Goal: Check status: Check status

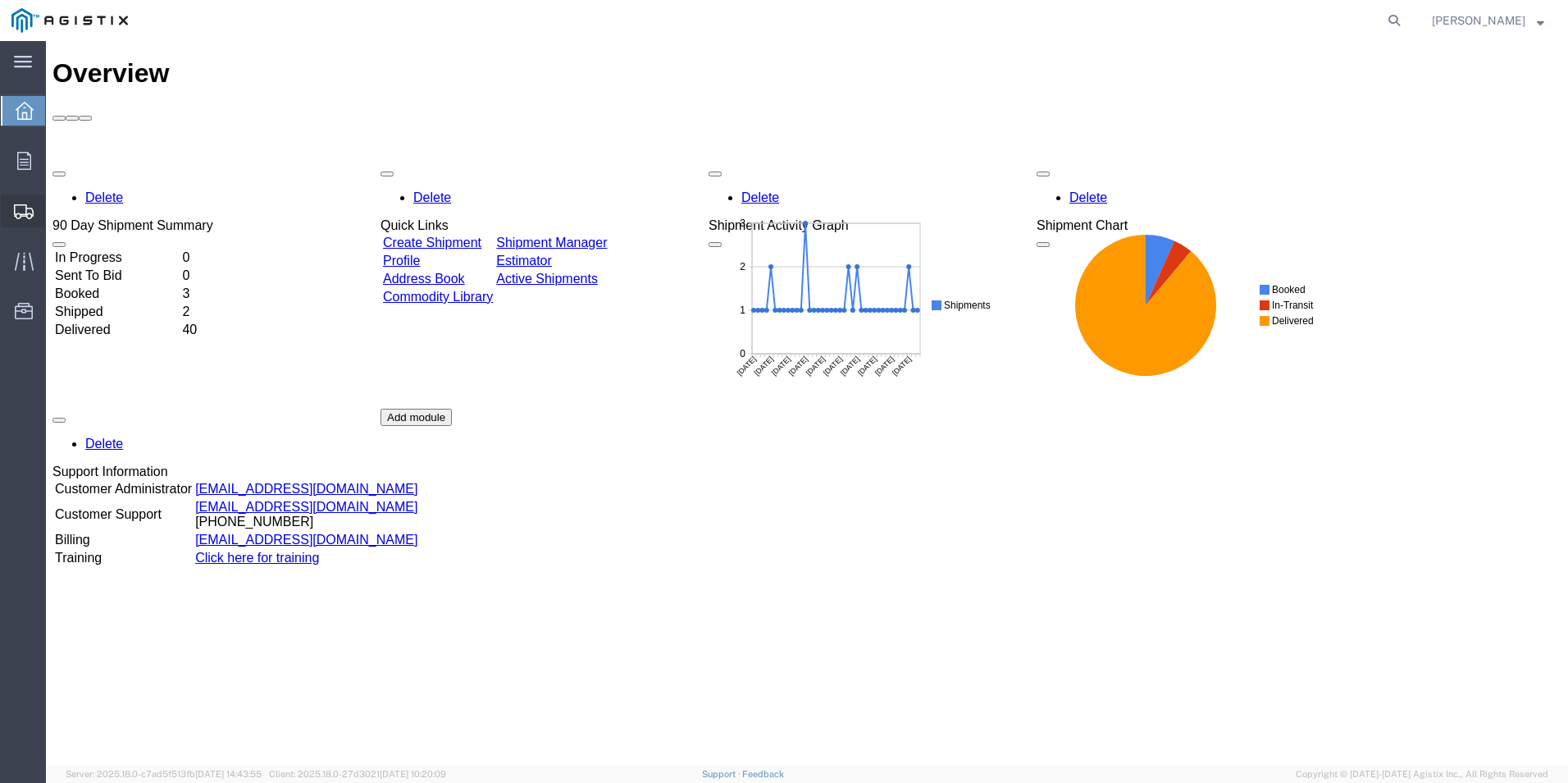
click at [56, 209] on span "Shipments" at bounding box center [50, 210] width 11 height 33
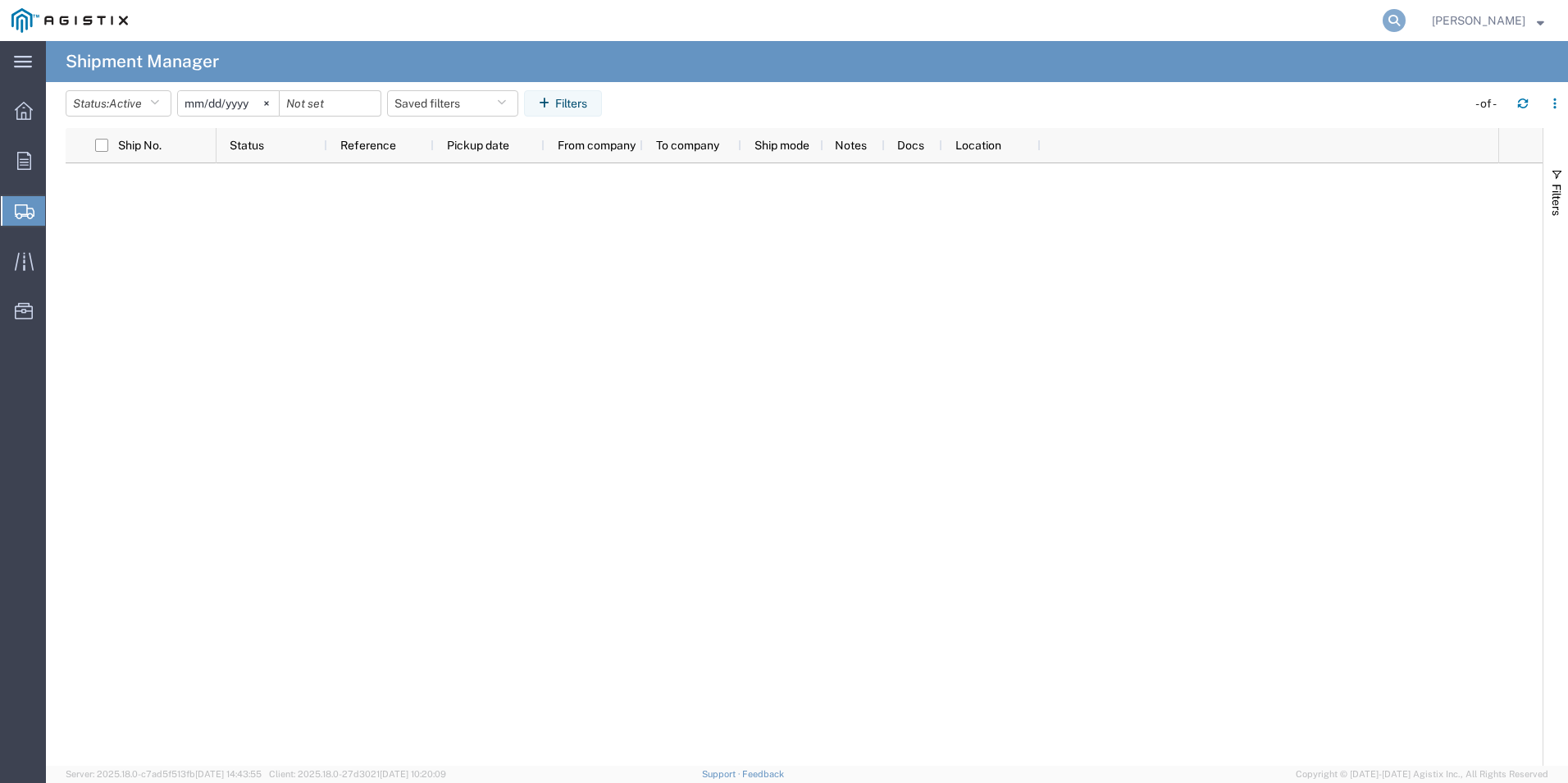
click at [1406, 20] on icon at bounding box center [1394, 20] width 23 height 23
click at [1099, 29] on input "search" at bounding box center [1134, 20] width 499 height 39
paste input "524725672"
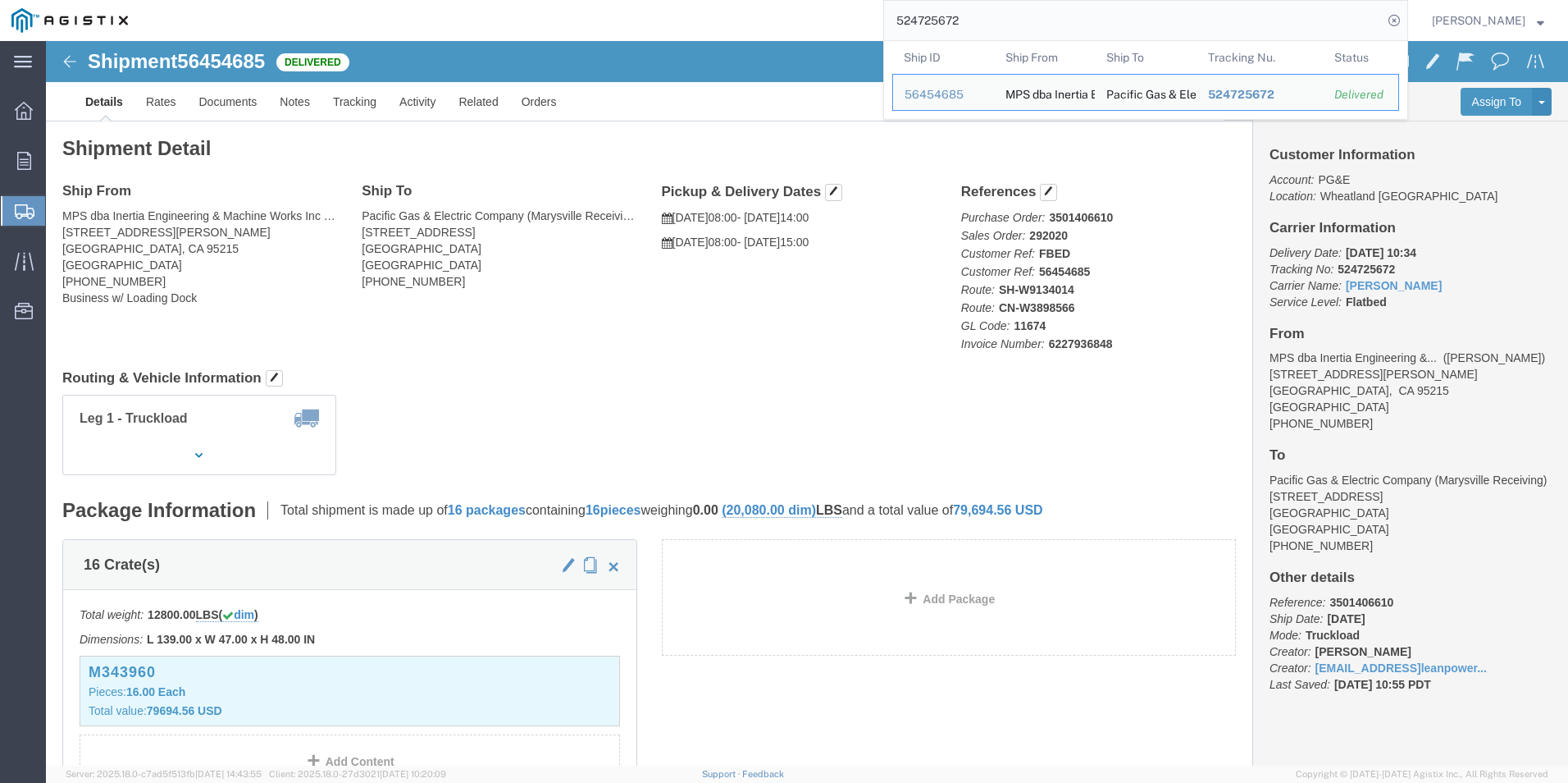
click at [1014, 20] on input "524725672" at bounding box center [1134, 20] width 499 height 39
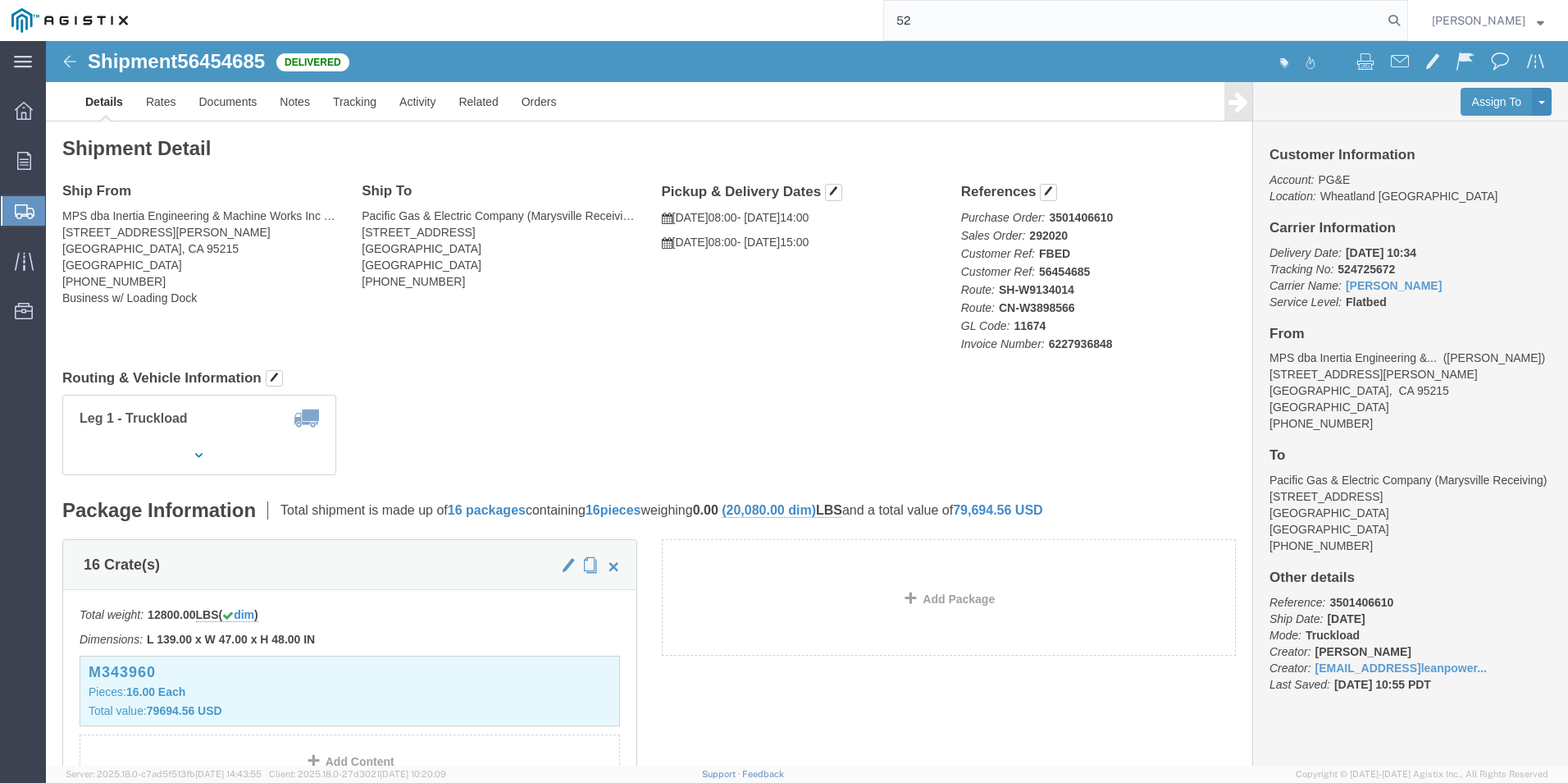
type input "5"
paste input "526707330"
type input "526707330"
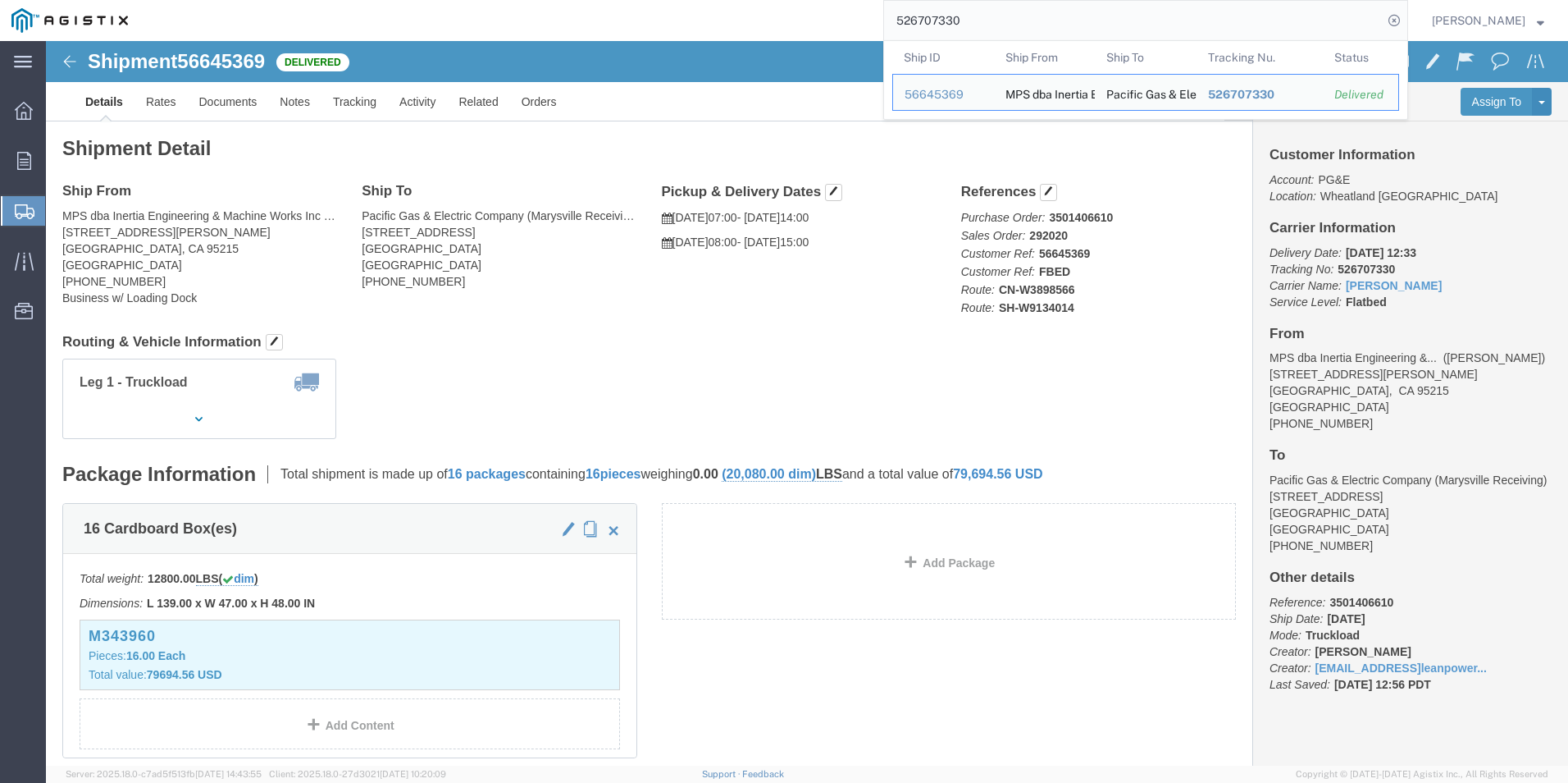
click at [1048, 26] on input "526707330" at bounding box center [1134, 20] width 499 height 39
click at [1019, 11] on input "526707330" at bounding box center [1134, 20] width 499 height 39
click at [1324, 99] on td "Tracking Nu. 526707330" at bounding box center [1260, 92] width 127 height 37
click at [983, 93] on div "56645369" at bounding box center [943, 95] width 78 height 17
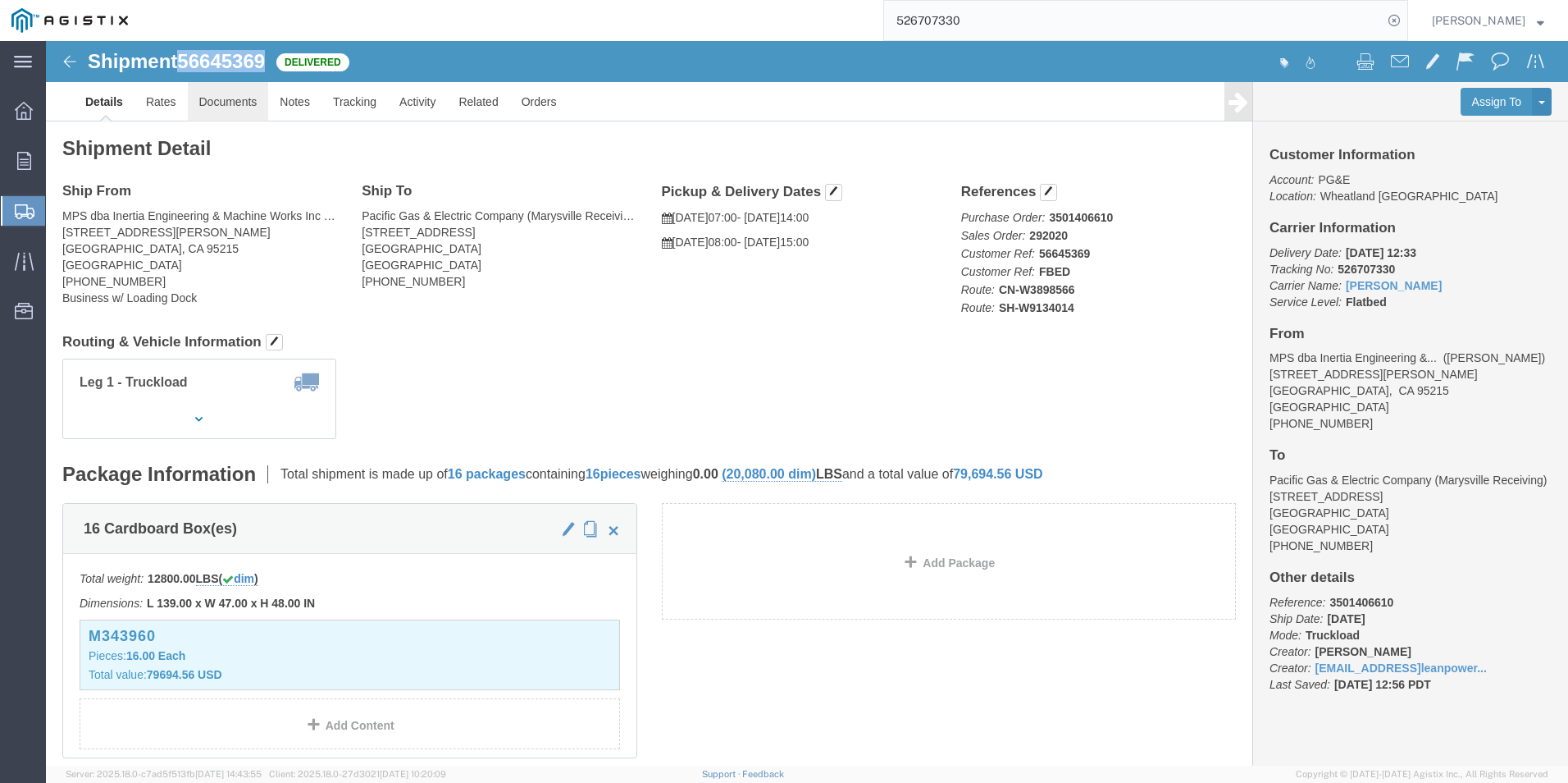
drag, startPoint x: 139, startPoint y: 13, endPoint x: 221, endPoint y: 43, distance: 87.3
click div "Shipment 56645369 Delivered"
copy span "56645369"
